Goal: Check status: Check status

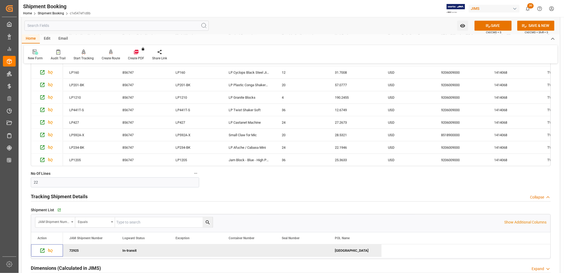
scroll to position [561, 0]
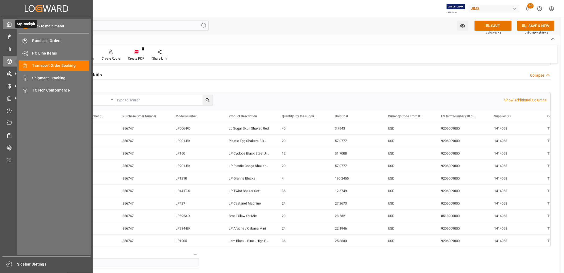
click at [10, 25] on polyline at bounding box center [9, 25] width 1 height 2
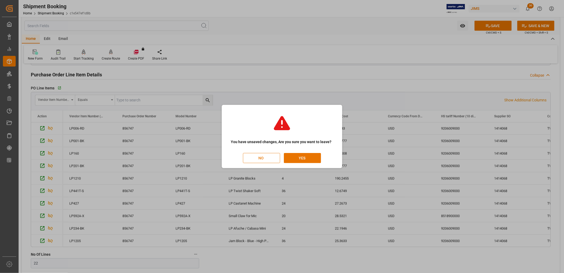
click at [259, 158] on button "NO" at bounding box center [261, 158] width 37 height 10
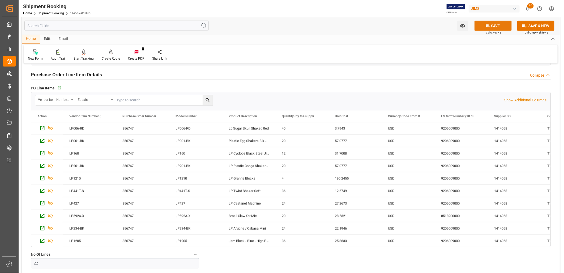
click at [496, 25] on button "SAVE" at bounding box center [493, 26] width 37 height 10
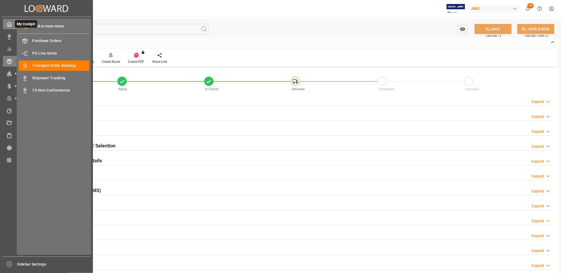
click at [8, 23] on icon at bounding box center [9, 24] width 5 height 5
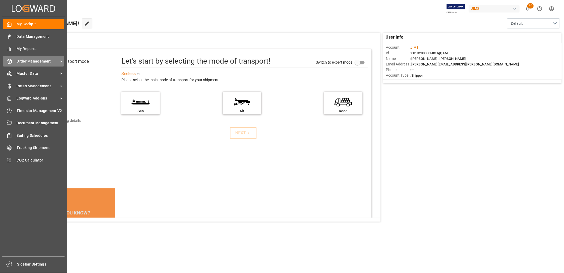
click at [47, 60] on span "Order Management" at bounding box center [38, 61] width 42 height 6
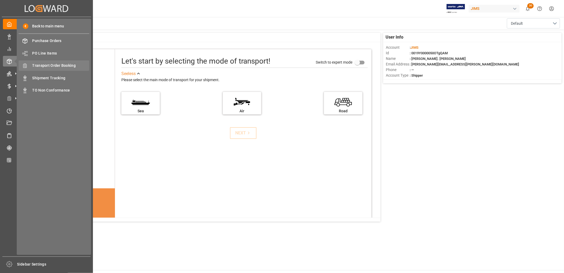
click at [72, 64] on span "Transport Order Booking" at bounding box center [60, 66] width 57 height 6
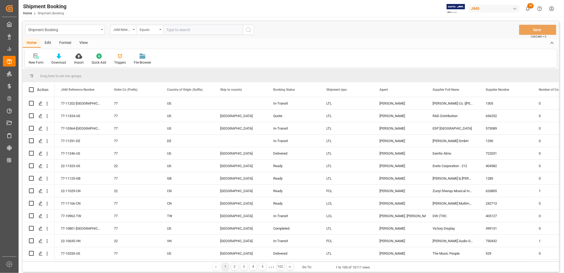
click at [166, 28] on input "text" at bounding box center [203, 30] width 80 height 10
type input "22-10916-MX"
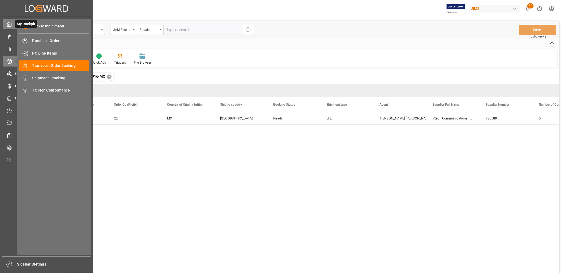
click at [10, 24] on polyline at bounding box center [9, 25] width 1 height 2
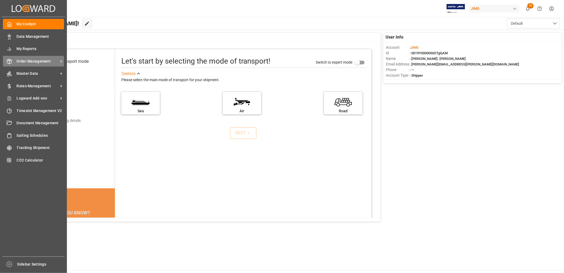
click at [36, 57] on div "Order Management Order Management" at bounding box center [33, 61] width 61 height 10
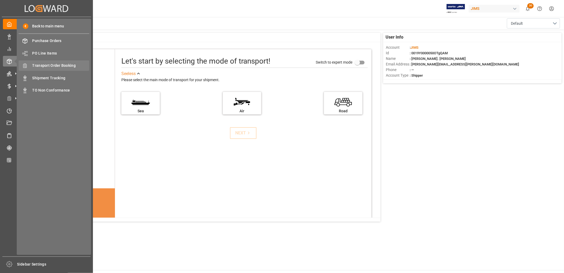
click at [65, 66] on span "Transport Order Booking" at bounding box center [60, 66] width 57 height 6
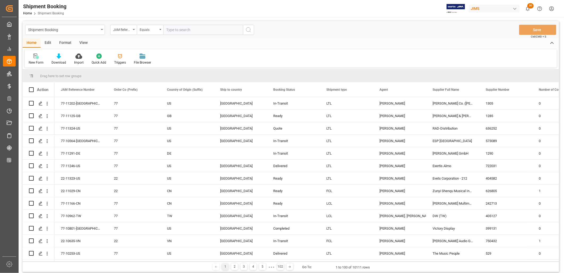
click at [169, 29] on input "text" at bounding box center [203, 30] width 80 height 10
type input "77-8633-[GEOGRAPHIC_DATA]"
